Goal: Book appointment/travel/reservation

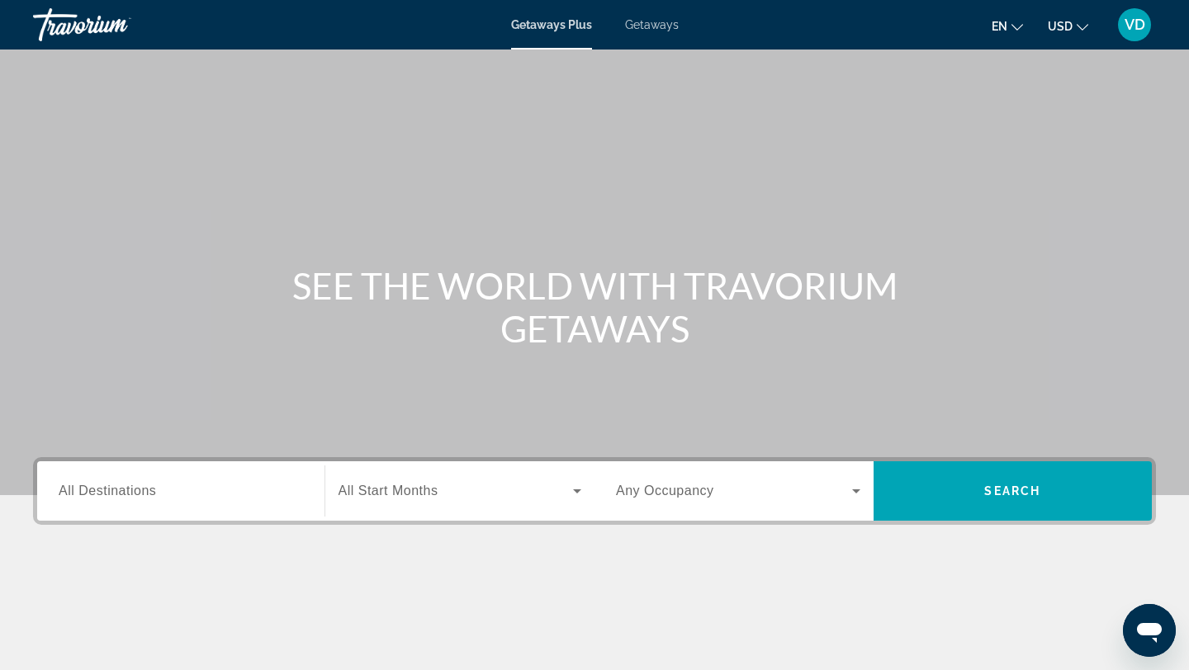
click at [125, 490] on span "All Destinations" at bounding box center [107, 491] width 97 height 14
click at [125, 490] on input "Destination All Destinations" at bounding box center [181, 492] width 244 height 20
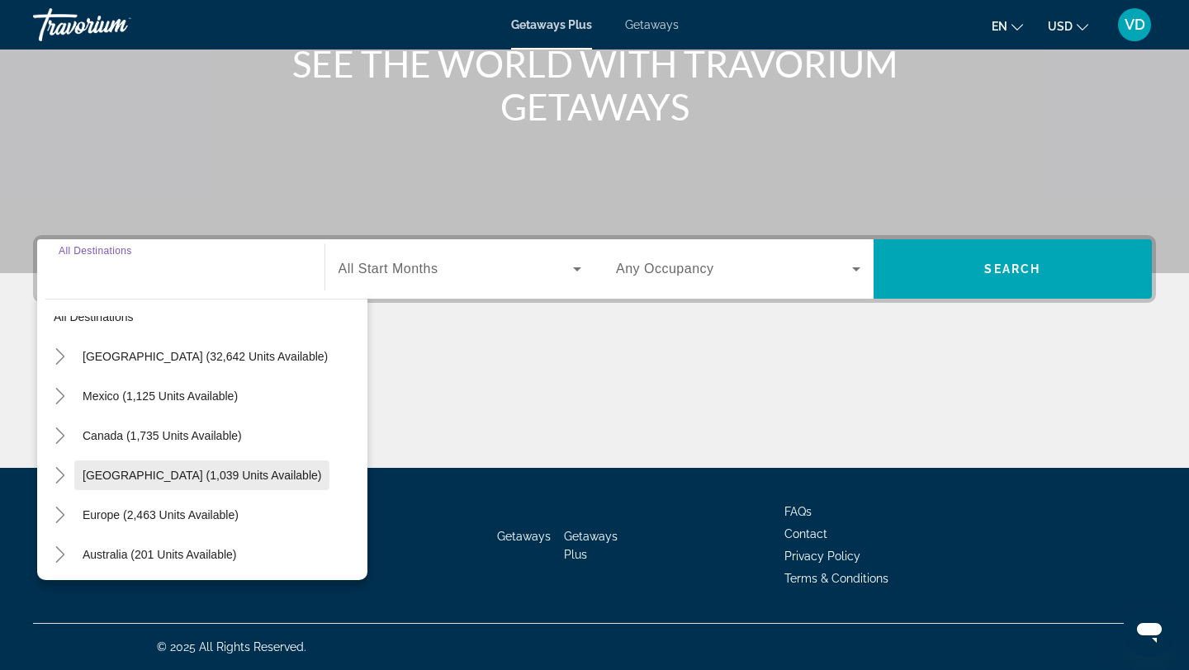
scroll to position [41, 0]
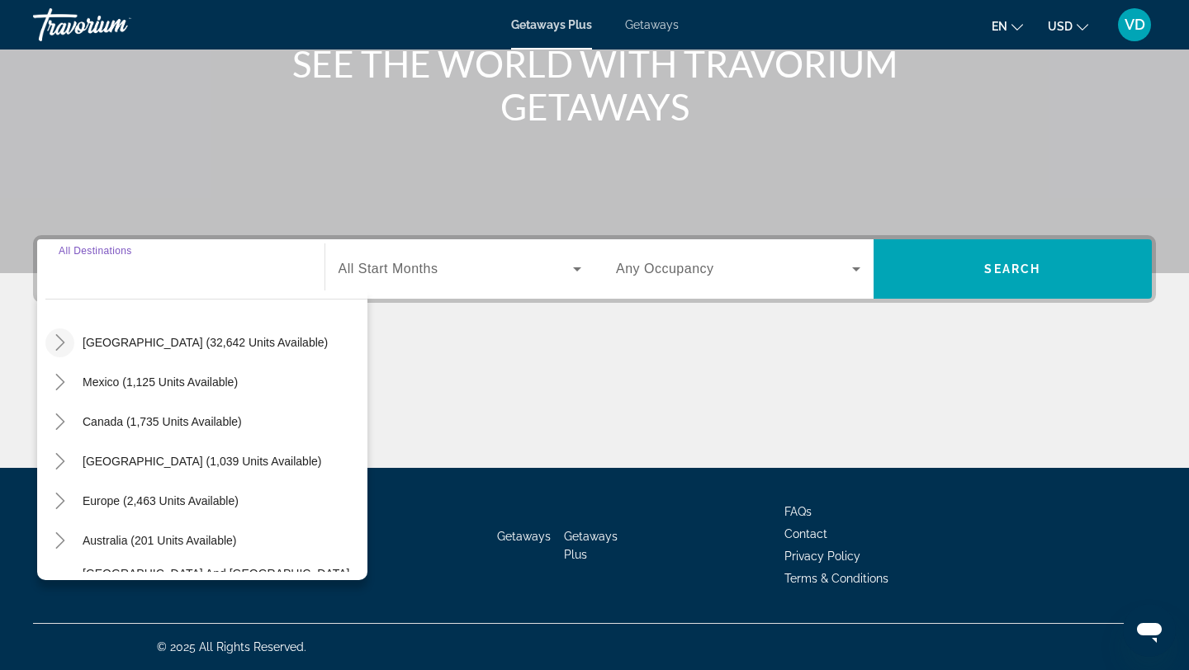
click at [65, 344] on icon "Toggle United States (32,642 units available)" at bounding box center [60, 342] width 17 height 17
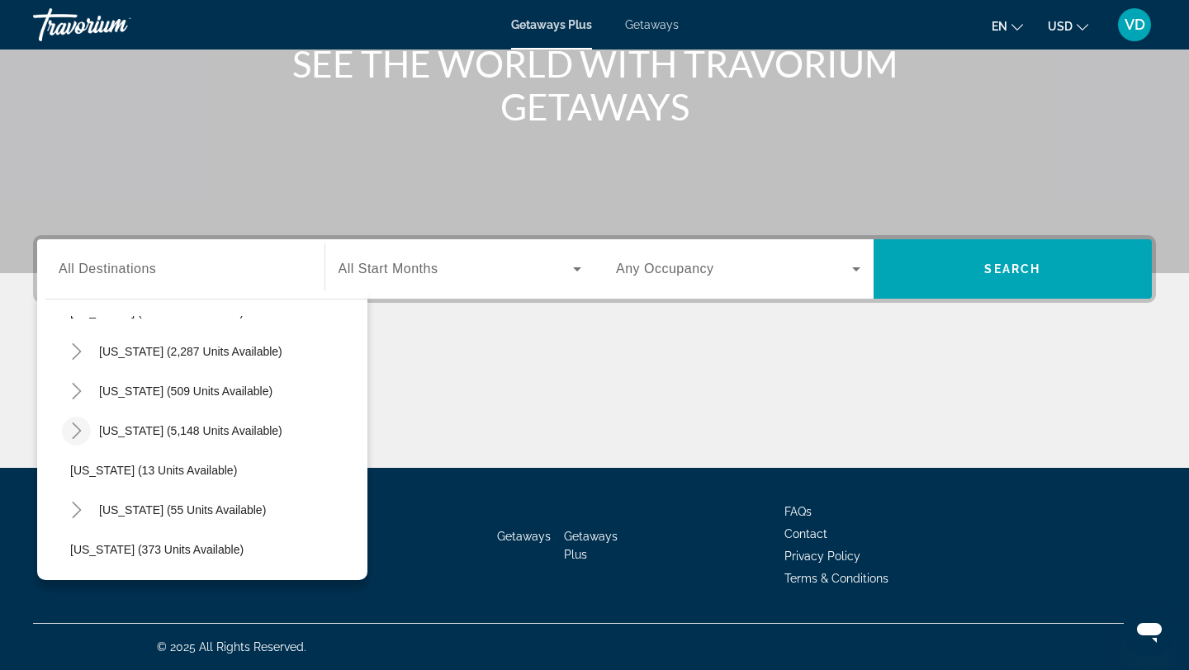
scroll to position [163, 0]
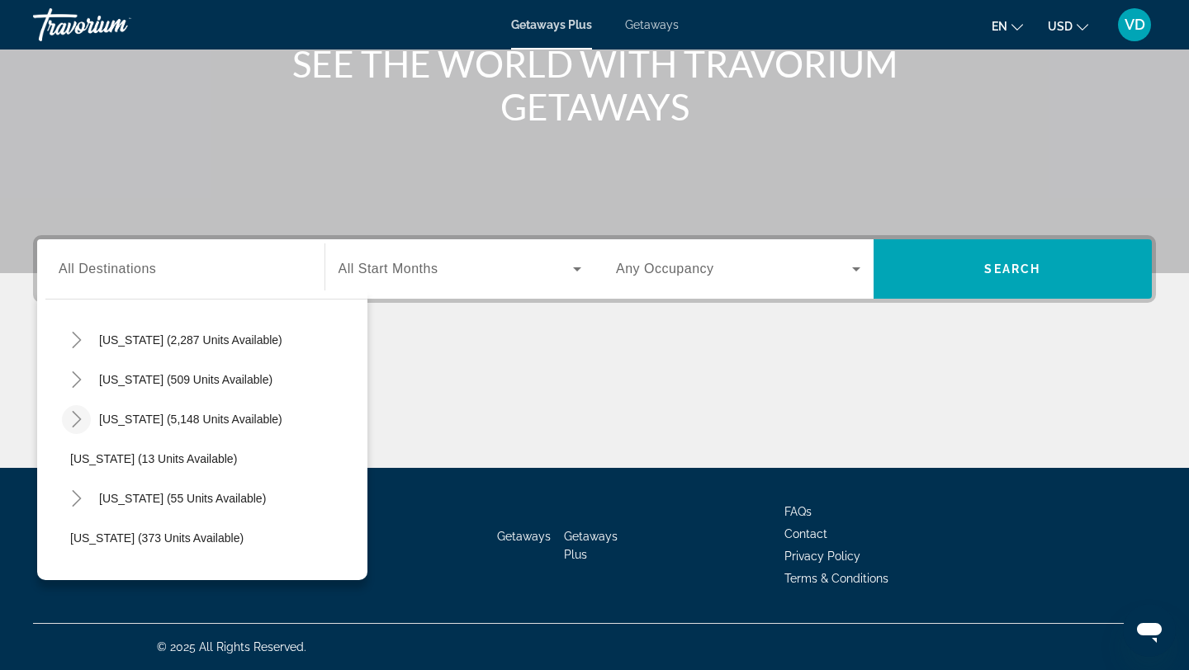
click at [77, 421] on icon "Toggle Florida (5,148 units available)" at bounding box center [77, 419] width 17 height 17
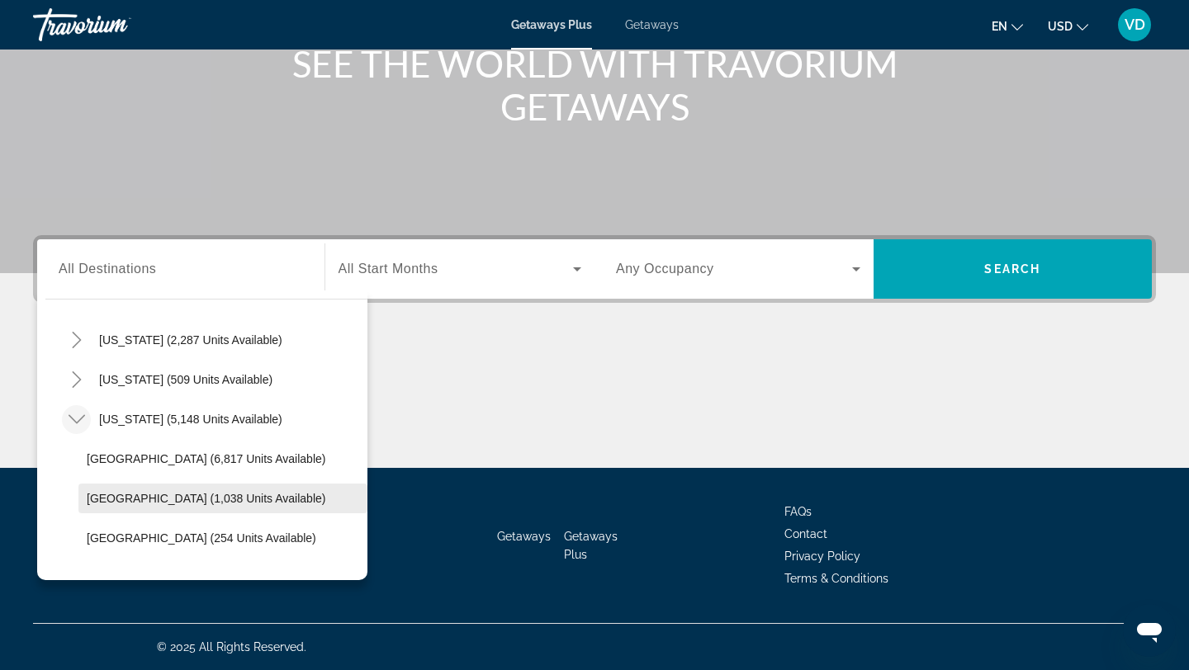
scroll to position [213, 0]
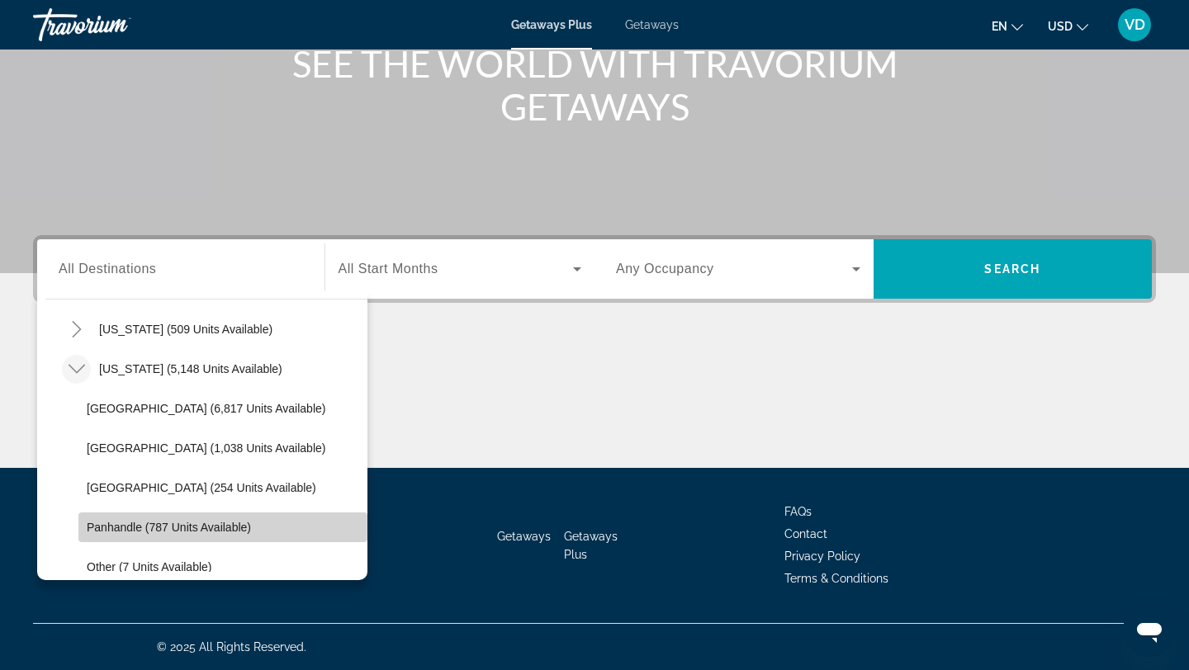
click at [120, 529] on span "Panhandle (787 units available)" at bounding box center [169, 527] width 164 height 13
type input "**********"
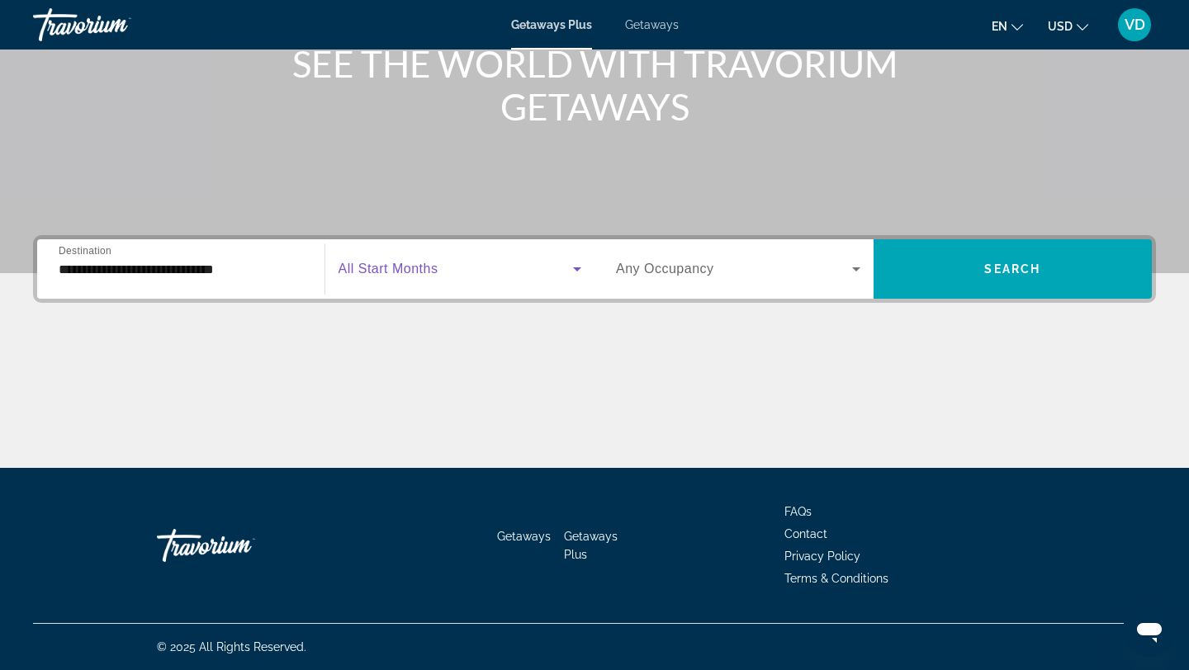
click at [578, 269] on icon "Search widget" at bounding box center [577, 270] width 8 height 4
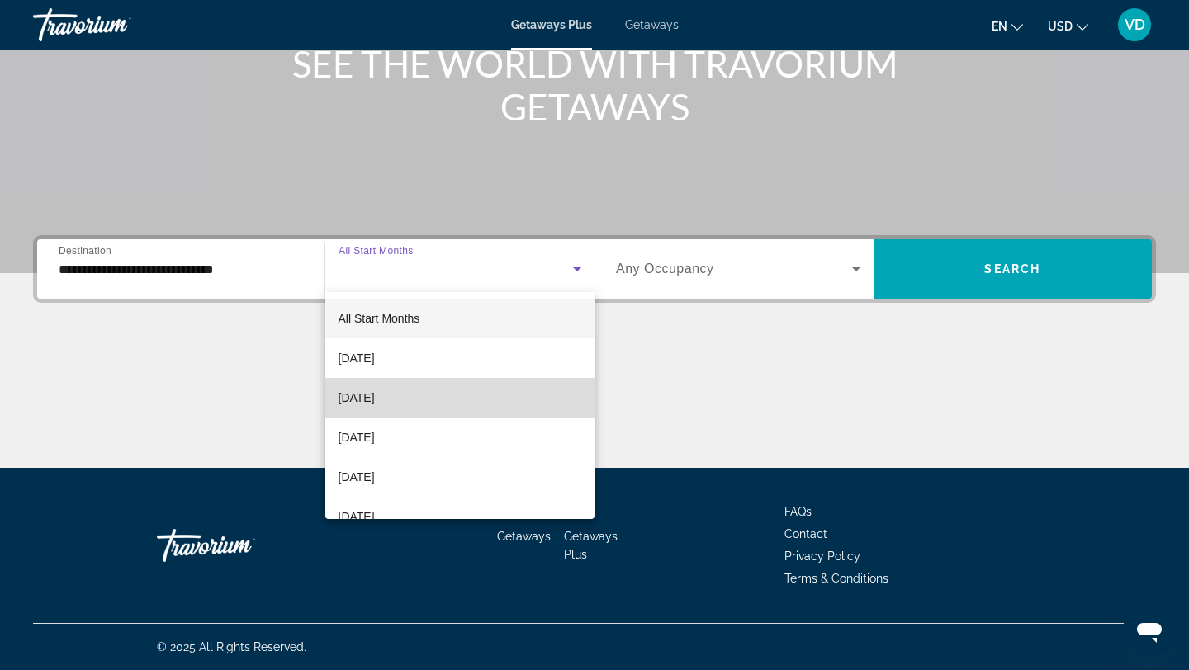
click at [519, 394] on mat-option "[DATE]" at bounding box center [460, 398] width 270 height 40
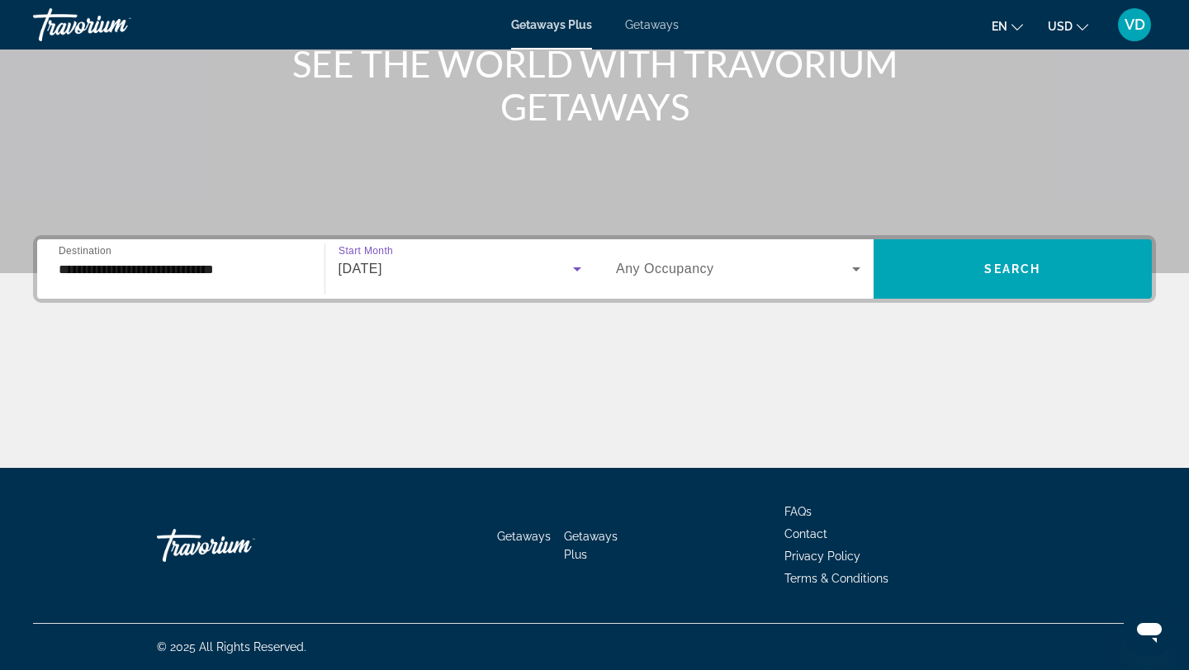
click at [856, 271] on icon "Search widget" at bounding box center [856, 270] width 8 height 4
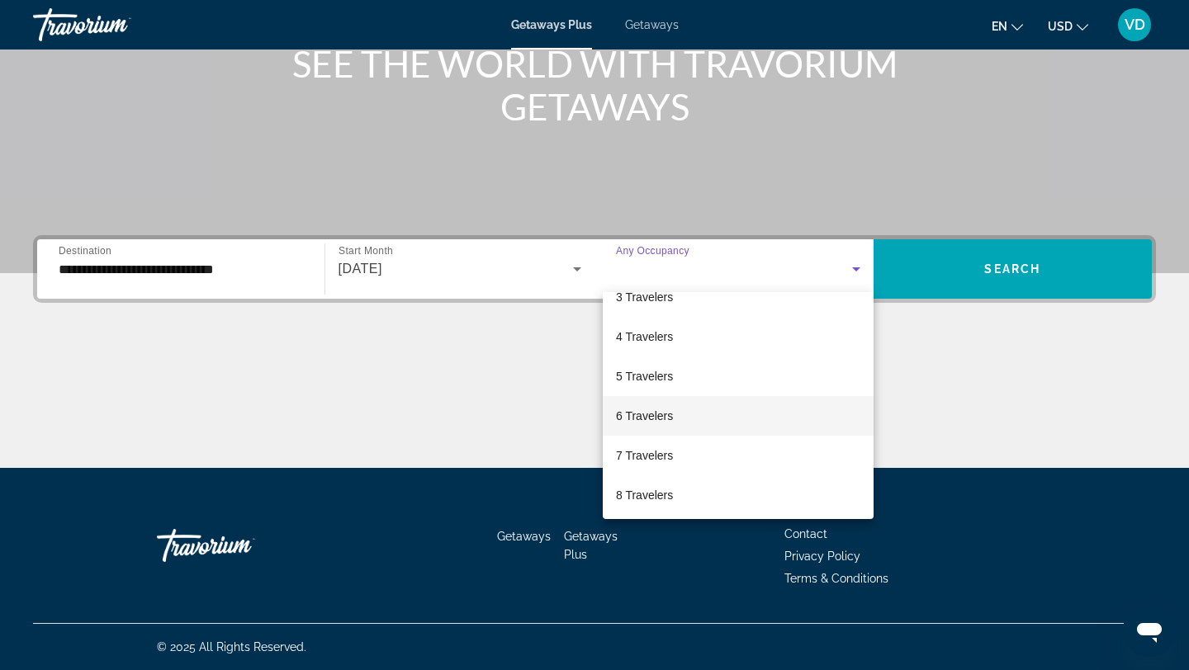
scroll to position [92, 0]
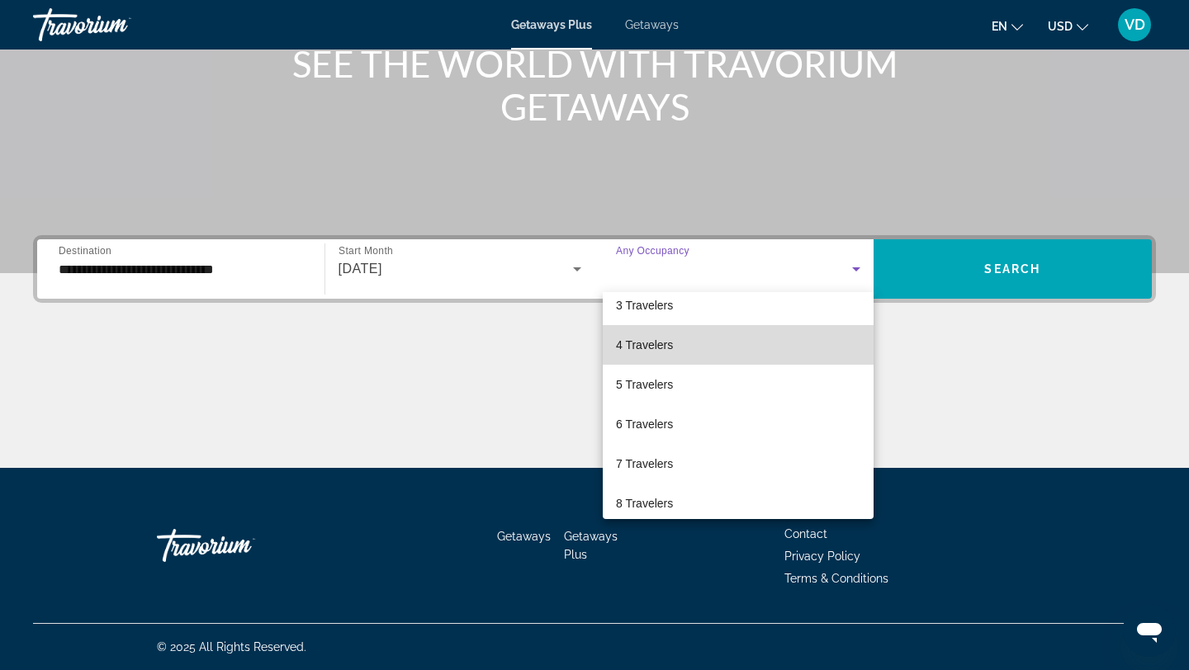
click at [784, 348] on mat-option "4 Travelers" at bounding box center [738, 345] width 271 height 40
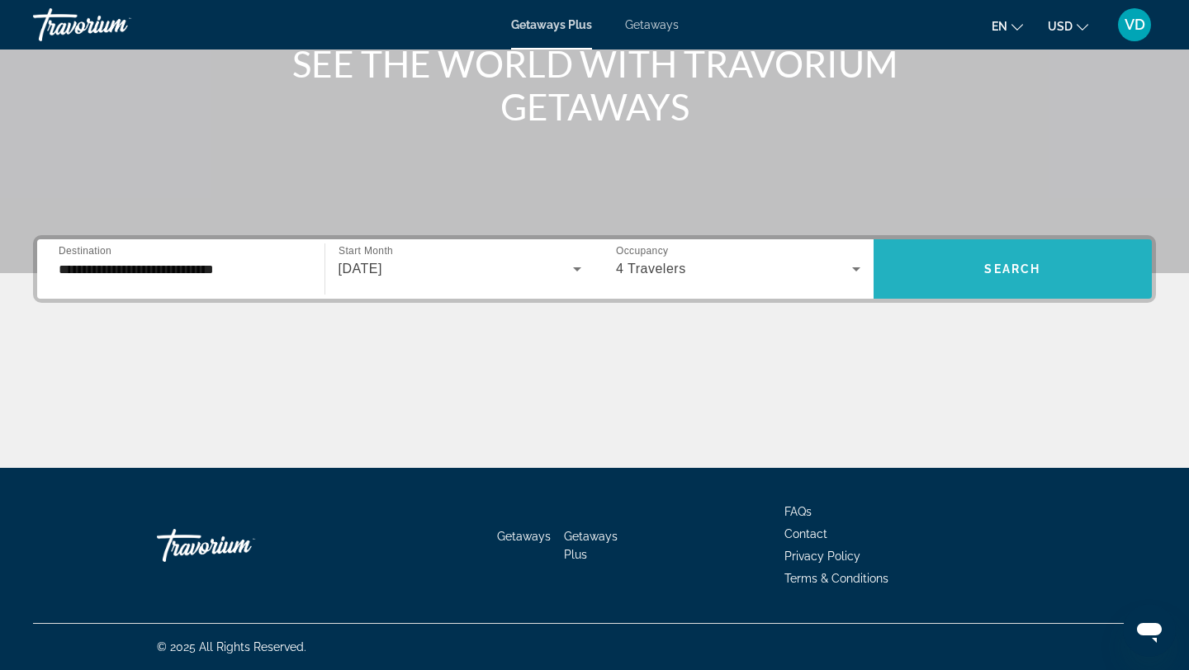
click at [990, 268] on span "Search" at bounding box center [1012, 269] width 56 height 13
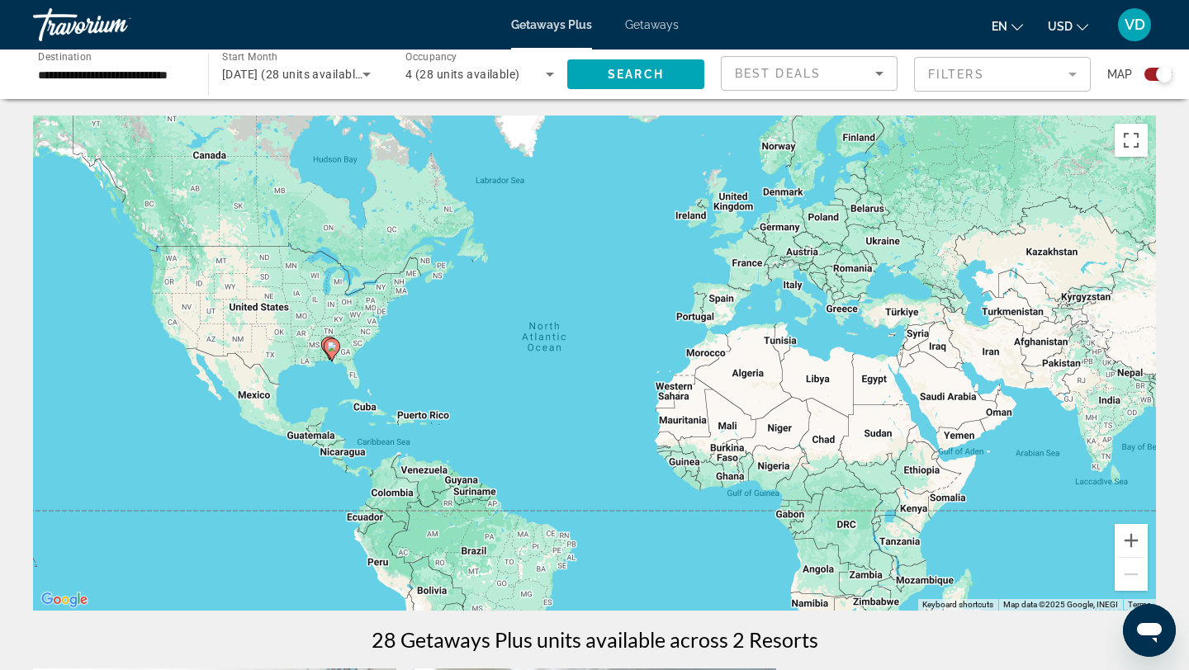
click at [658, 23] on span "Getaways" at bounding box center [652, 24] width 54 height 13
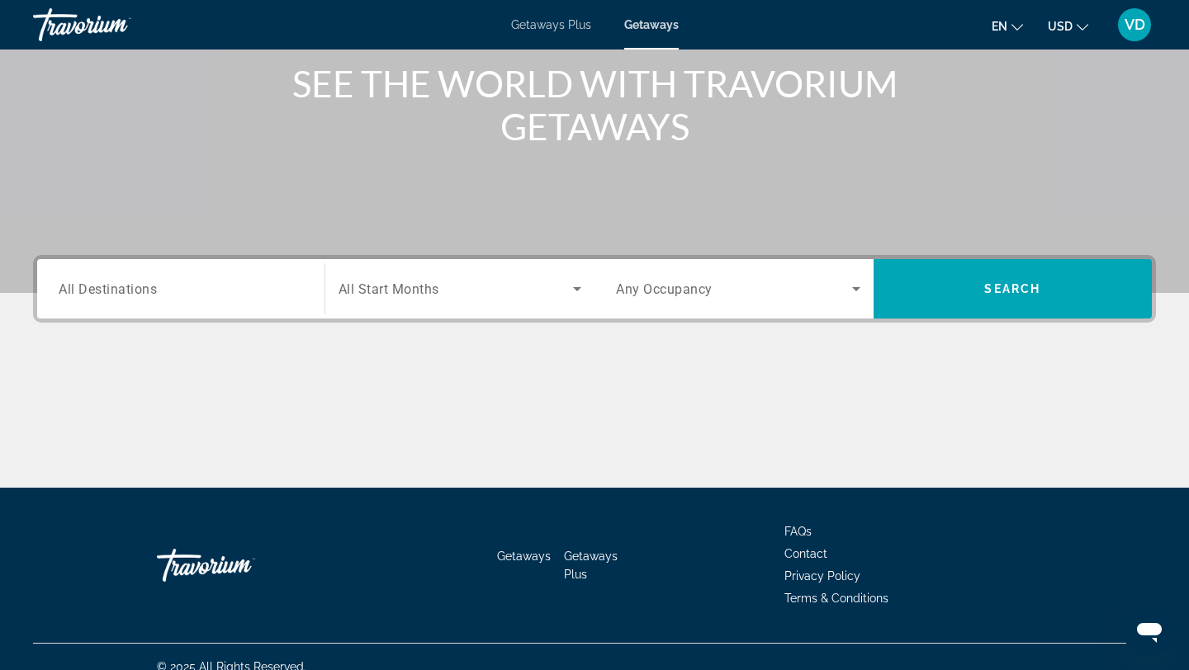
scroll to position [222, 0]
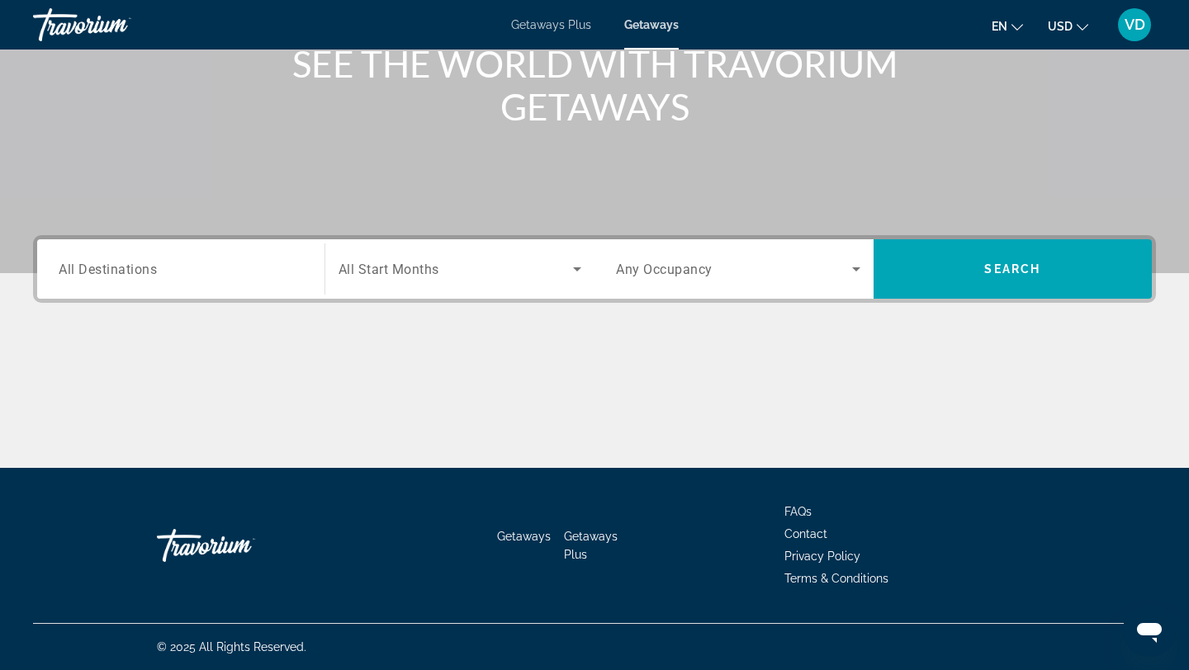
click at [129, 269] on span "All Destinations" at bounding box center [108, 269] width 98 height 16
click at [129, 269] on input "Destination All Destinations" at bounding box center [181, 270] width 244 height 20
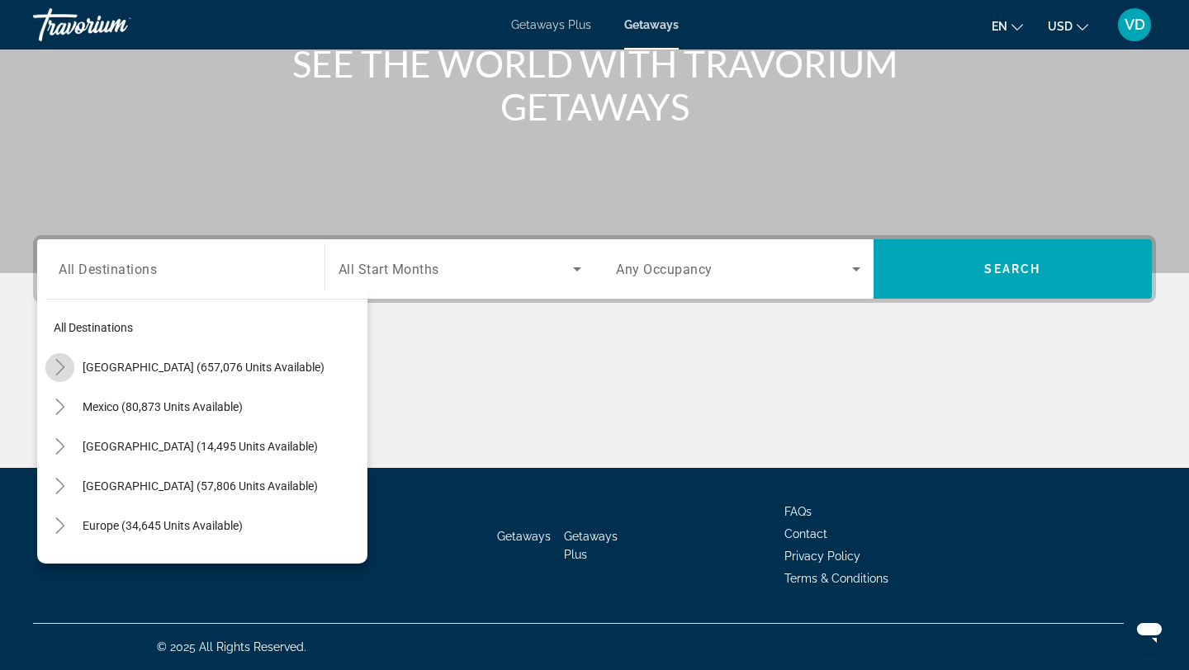
click at [62, 364] on icon "Toggle United States (657,076 units available)" at bounding box center [60, 367] width 17 height 17
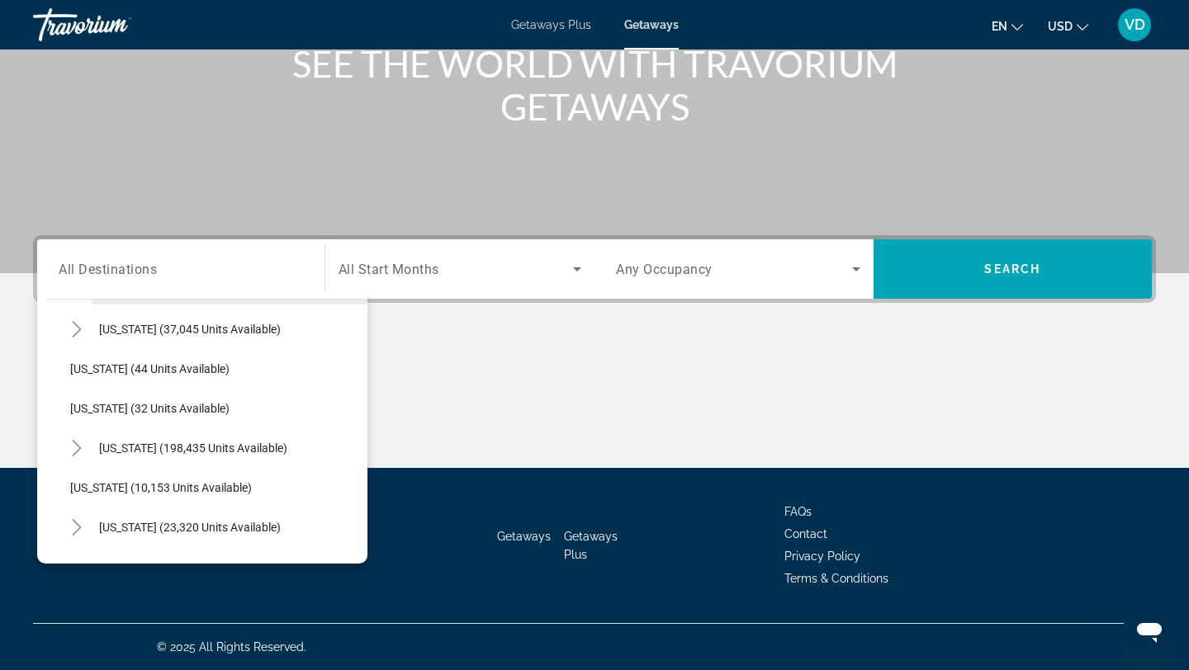
scroll to position [224, 0]
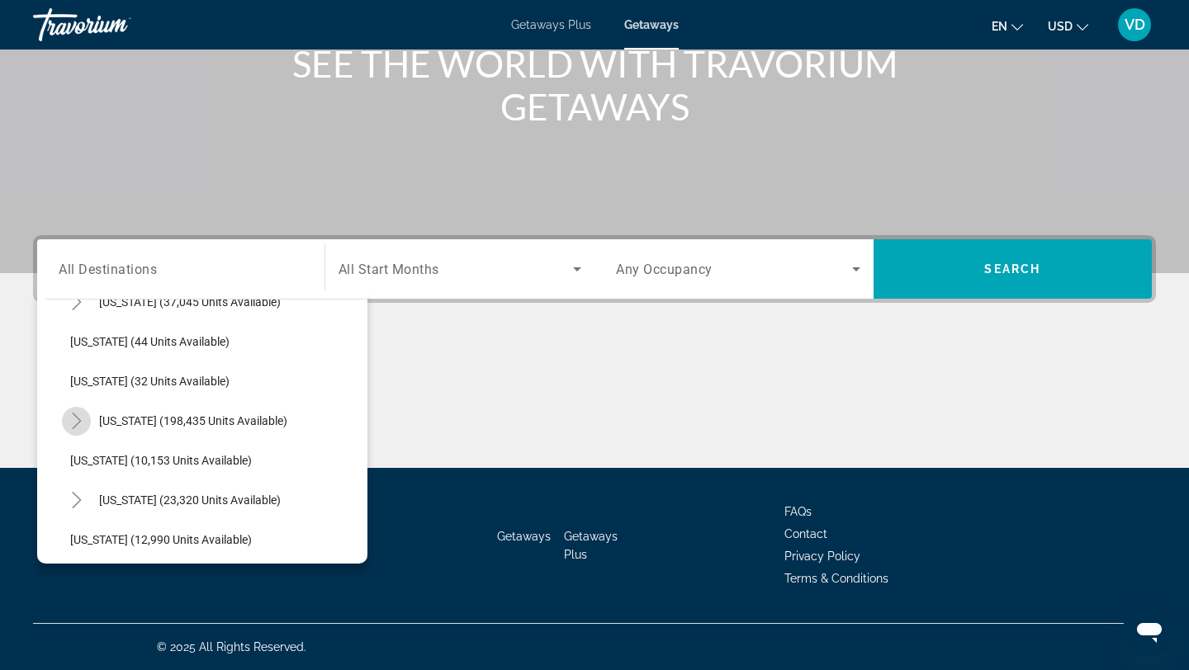
click at [79, 421] on icon "Toggle Florida (198,435 units available)" at bounding box center [76, 421] width 9 height 17
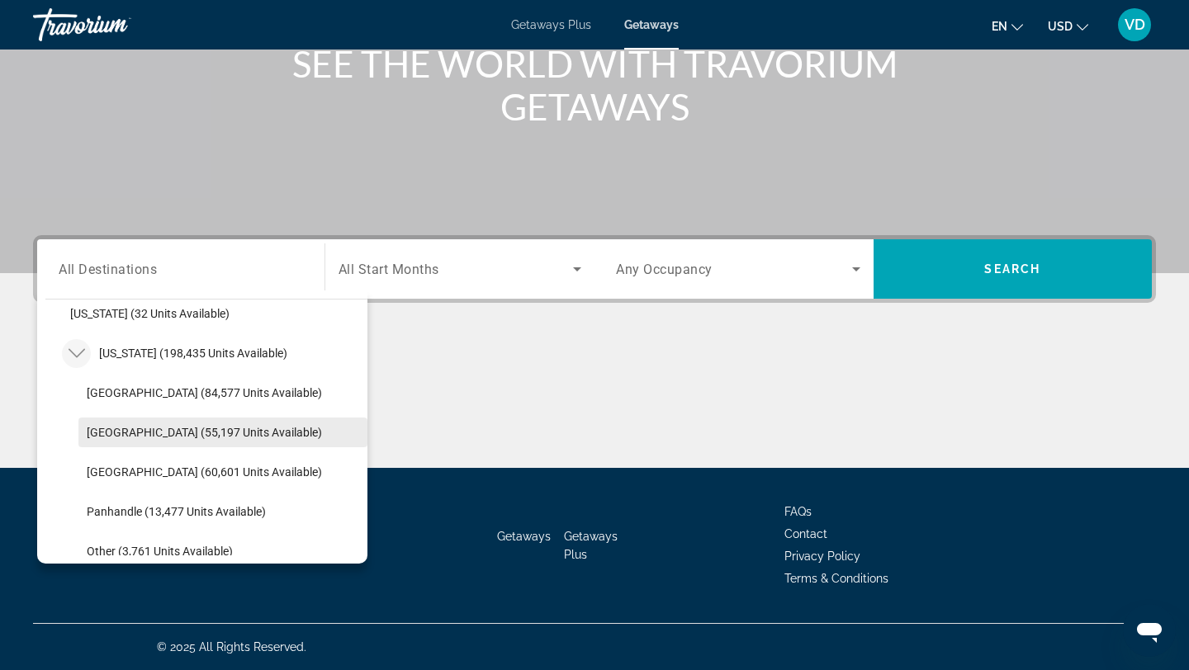
scroll to position [298, 0]
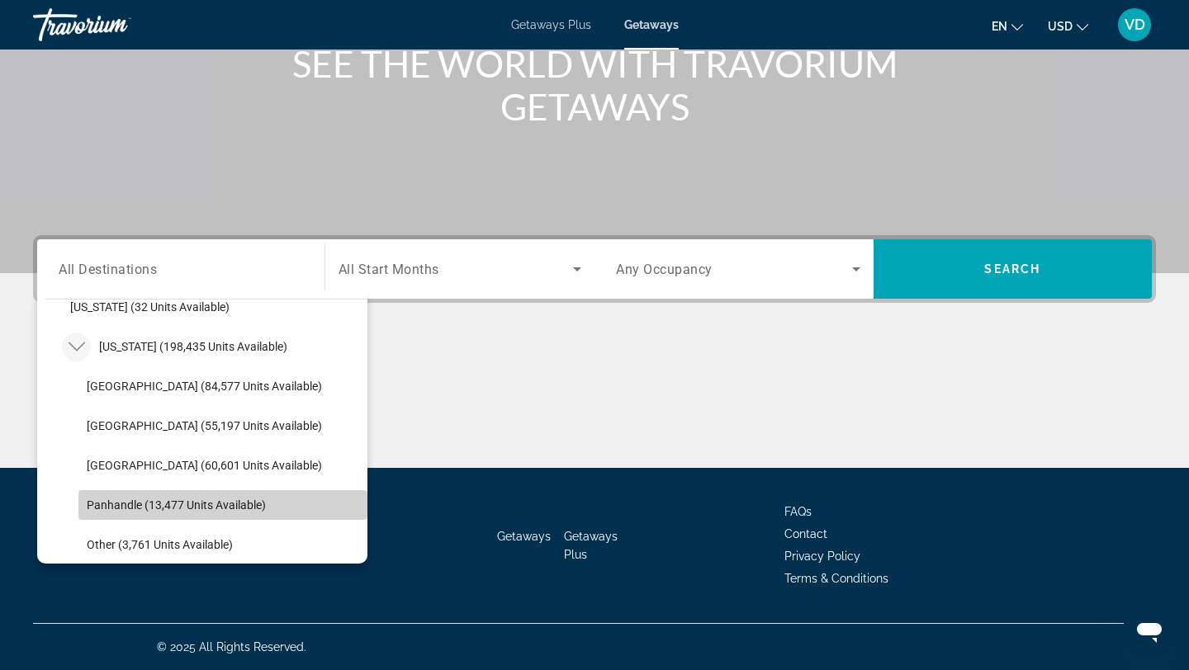
click at [118, 509] on span "Panhandle (13,477 units available)" at bounding box center [176, 505] width 179 height 13
type input "**********"
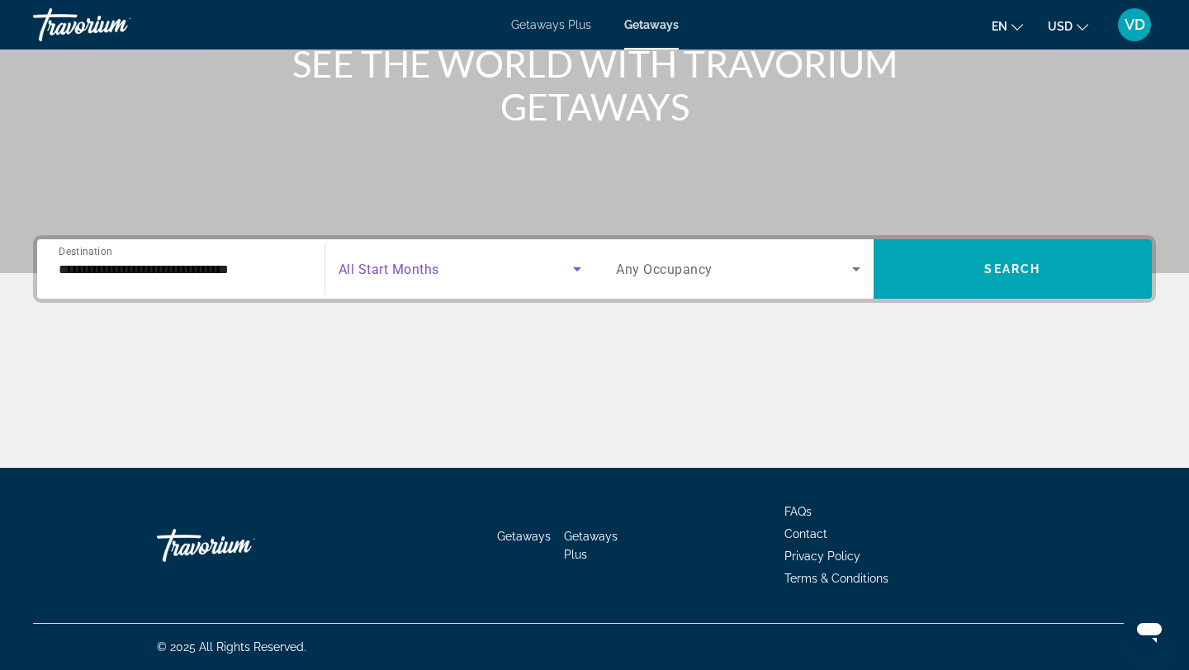
click at [575, 267] on icon "Search widget" at bounding box center [577, 269] width 20 height 20
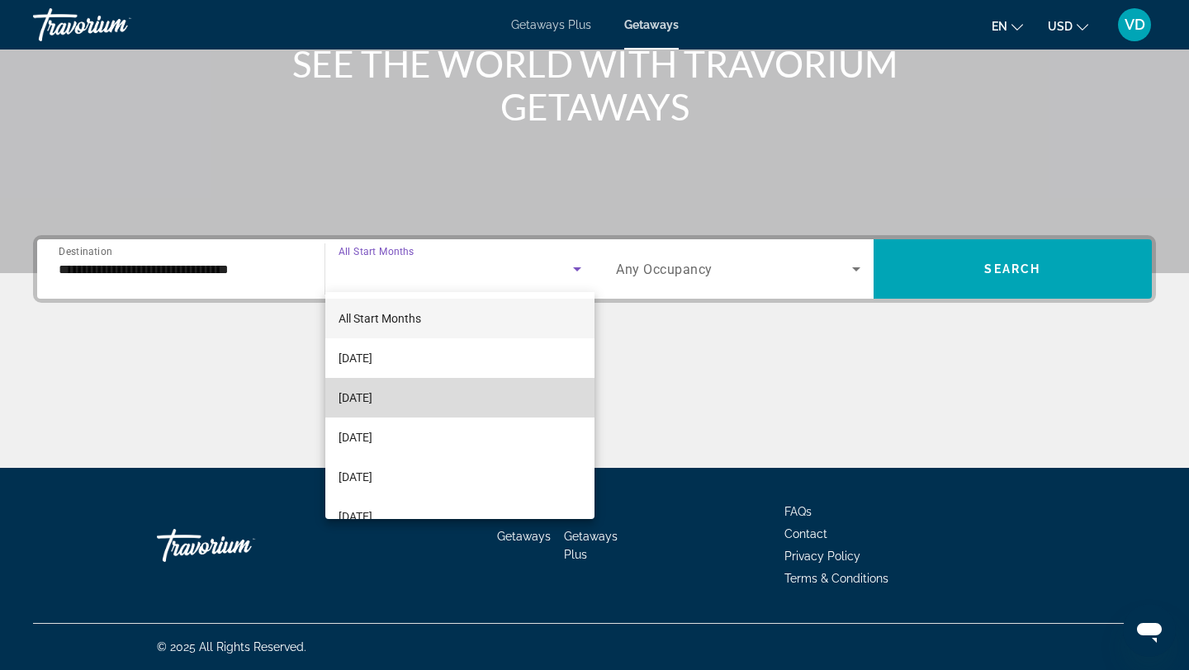
click at [520, 399] on mat-option "[DATE]" at bounding box center [460, 398] width 270 height 40
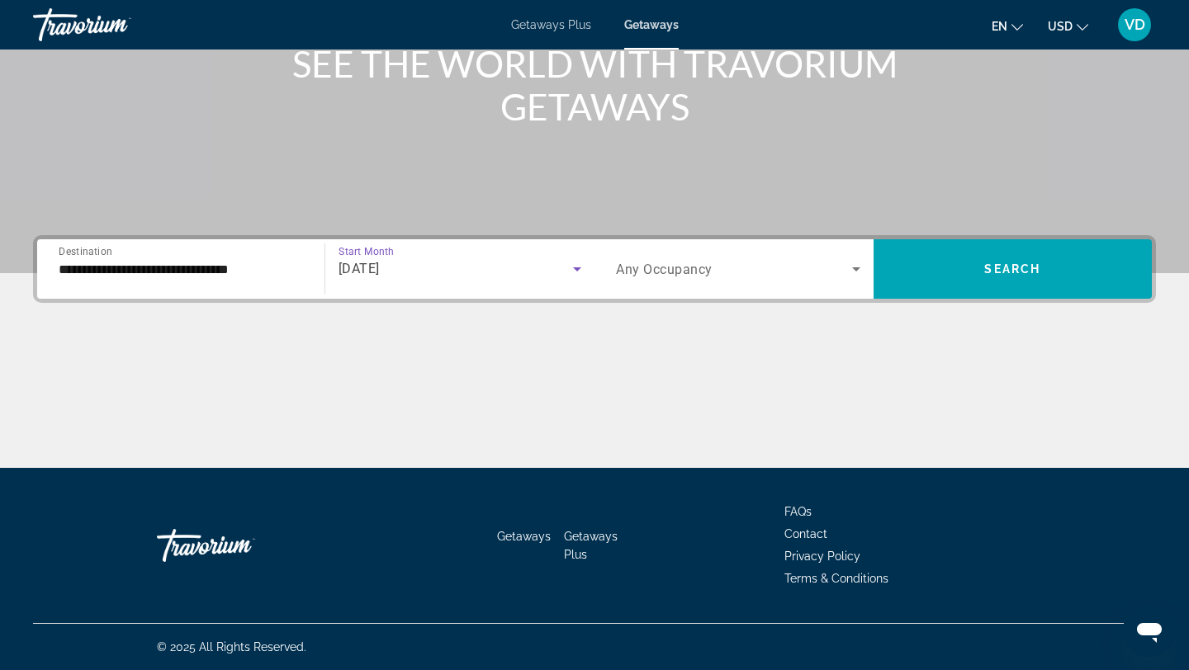
click at [855, 268] on icon "Search widget" at bounding box center [856, 270] width 8 height 4
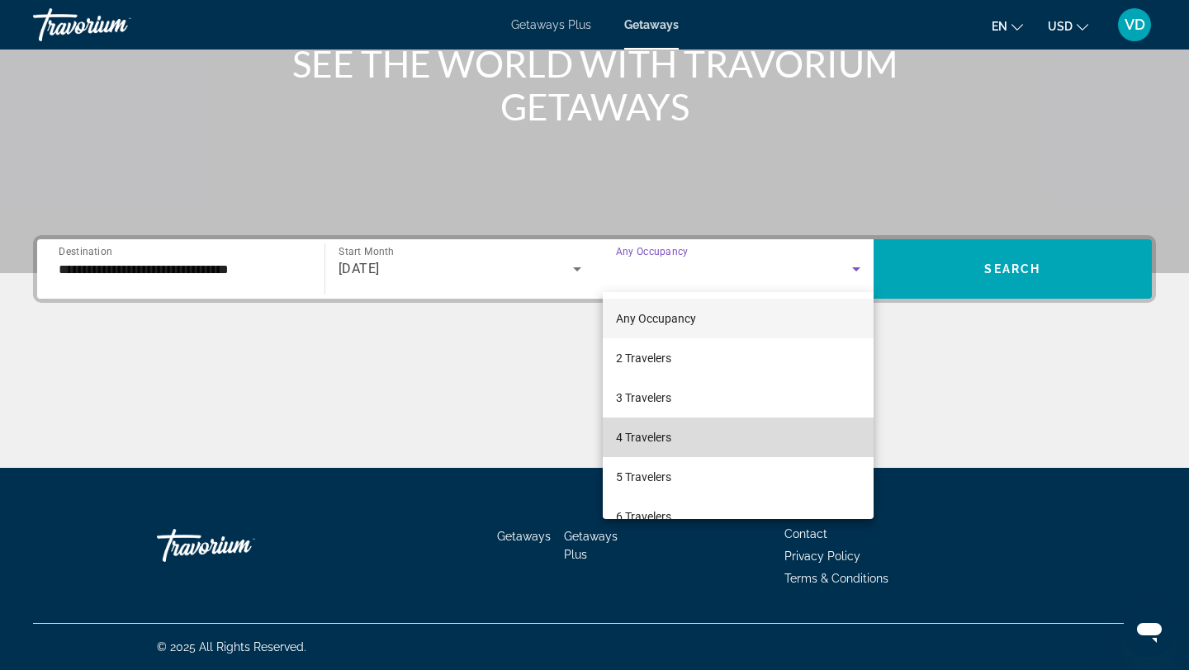
click at [766, 434] on mat-option "4 Travelers" at bounding box center [738, 438] width 271 height 40
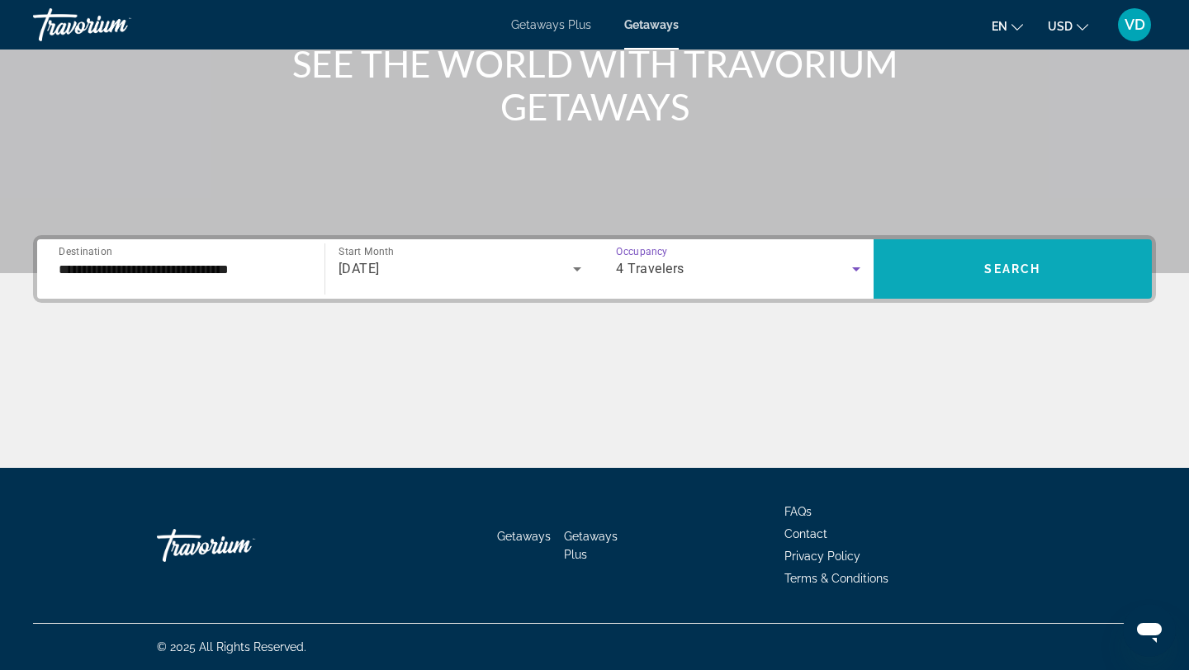
click at [951, 282] on span "Search widget" at bounding box center [1013, 269] width 279 height 40
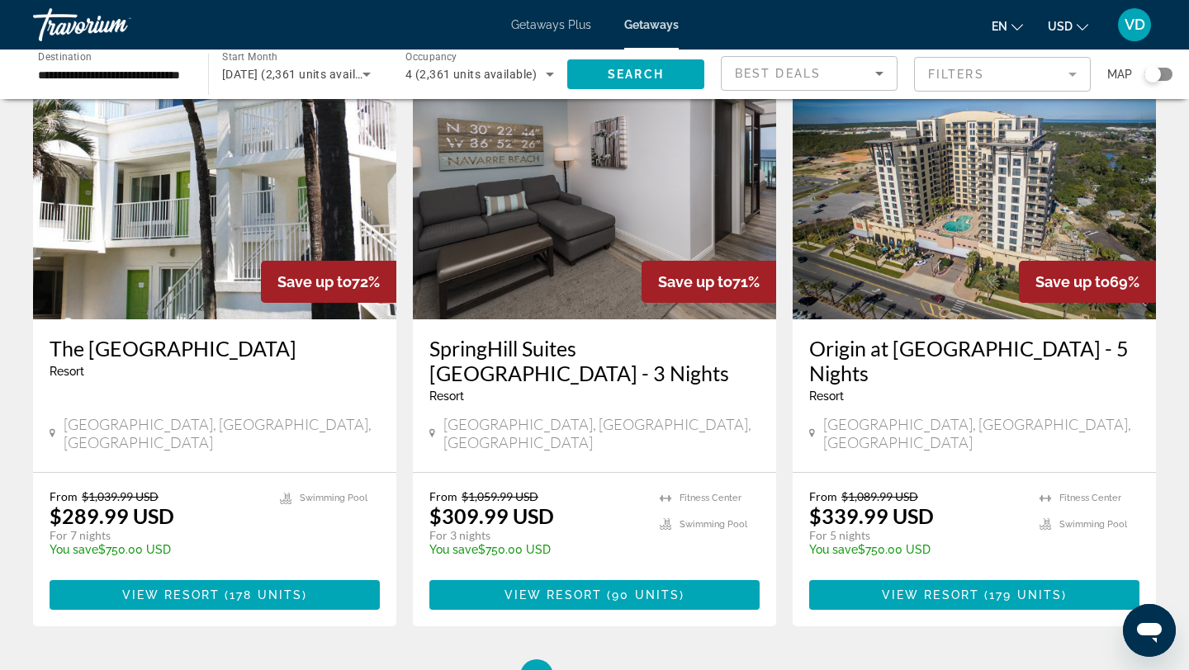
scroll to position [2100, 0]
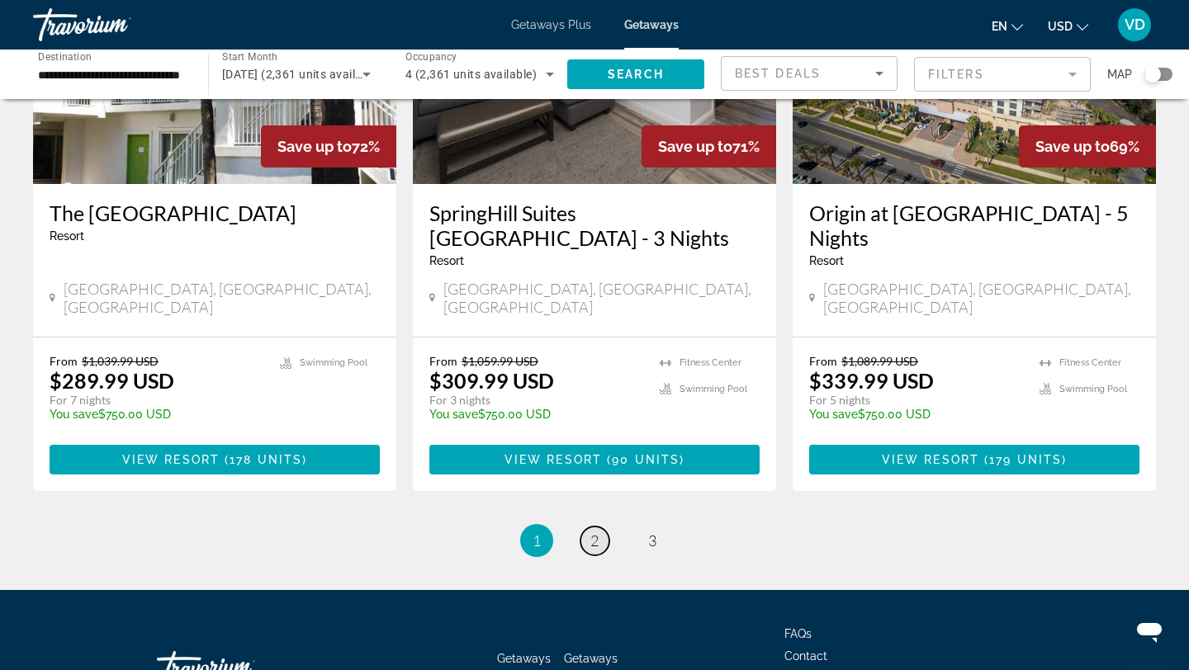
click at [596, 532] on span "2" at bounding box center [594, 541] width 8 height 18
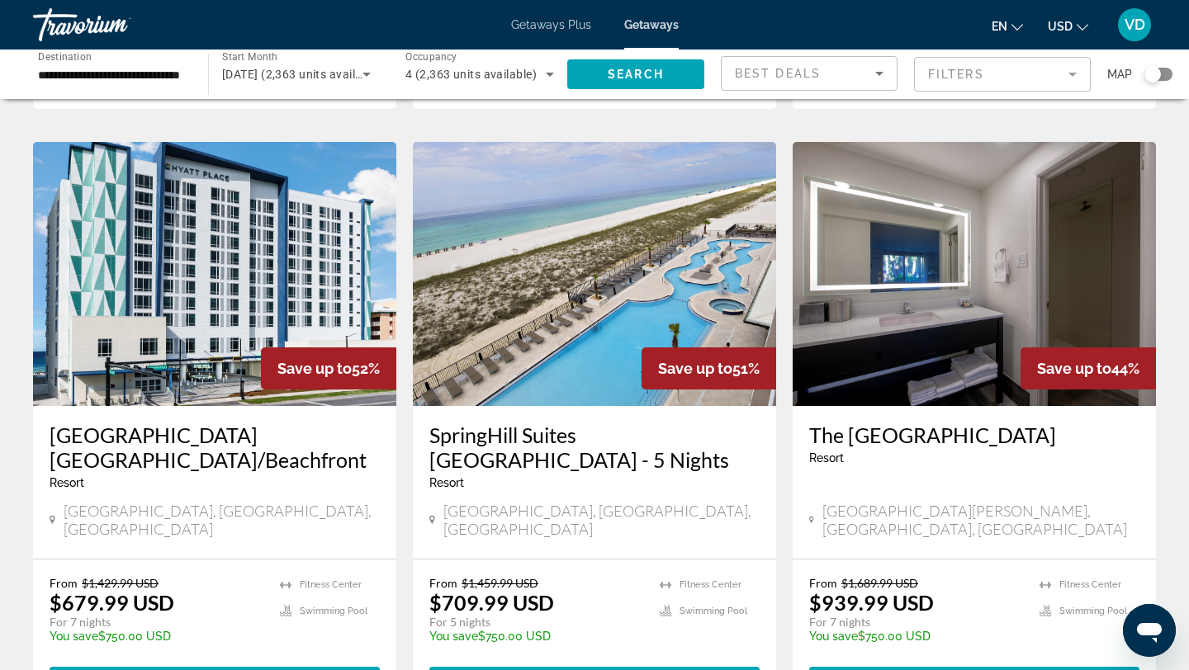
scroll to position [1888, 0]
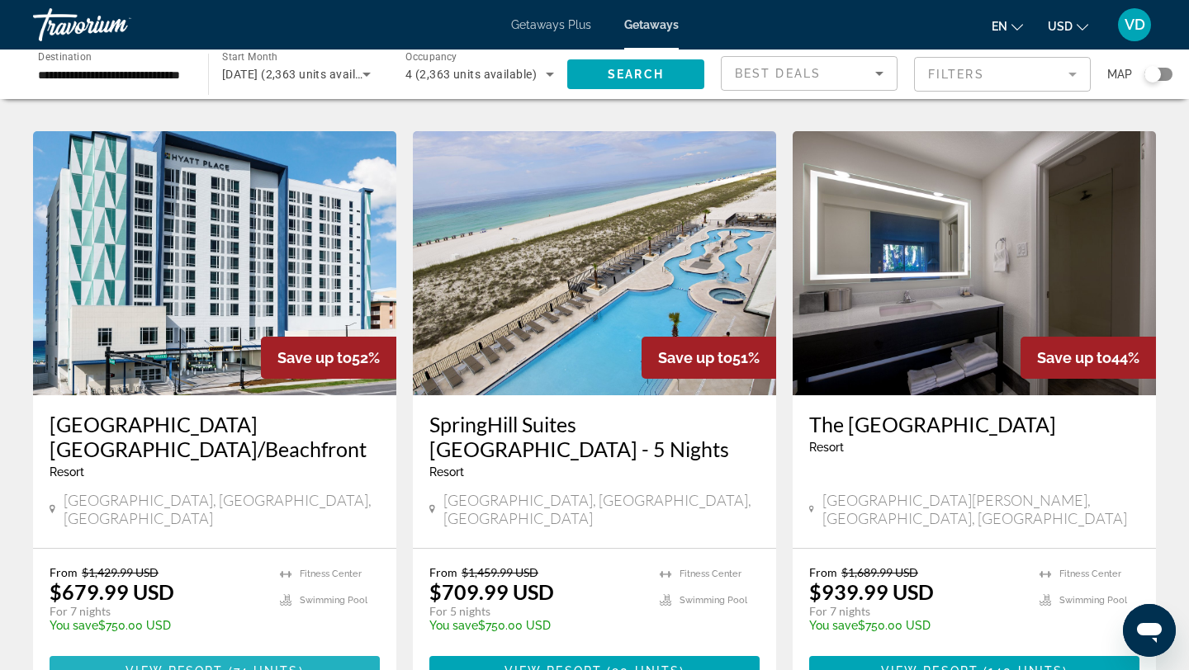
click at [206, 665] on span "View Resort" at bounding box center [174, 671] width 97 height 13
